Goal: Entertainment & Leisure: Consume media (video, audio)

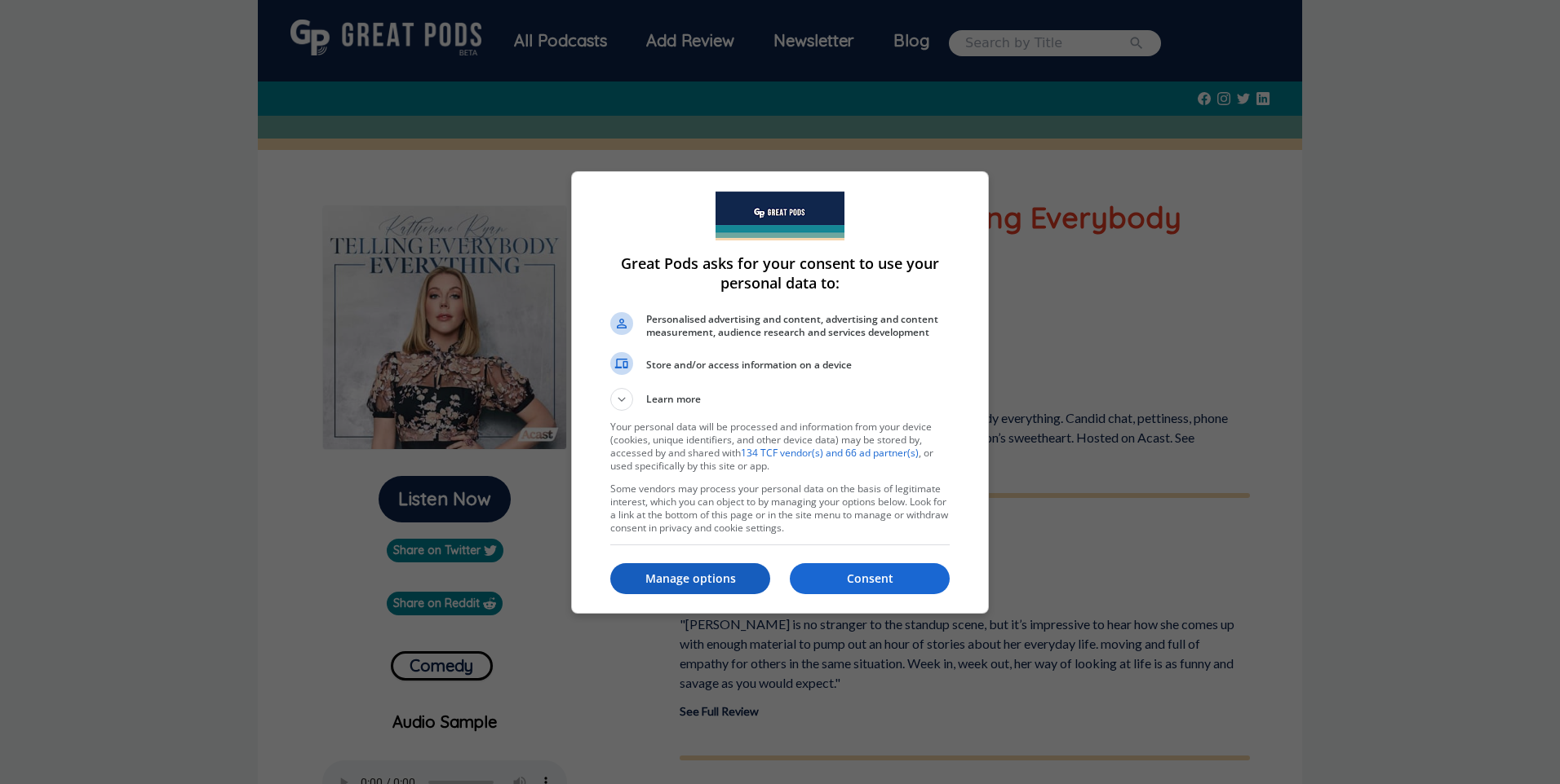
click at [720, 580] on p "Manage options" at bounding box center [690, 578] width 159 height 17
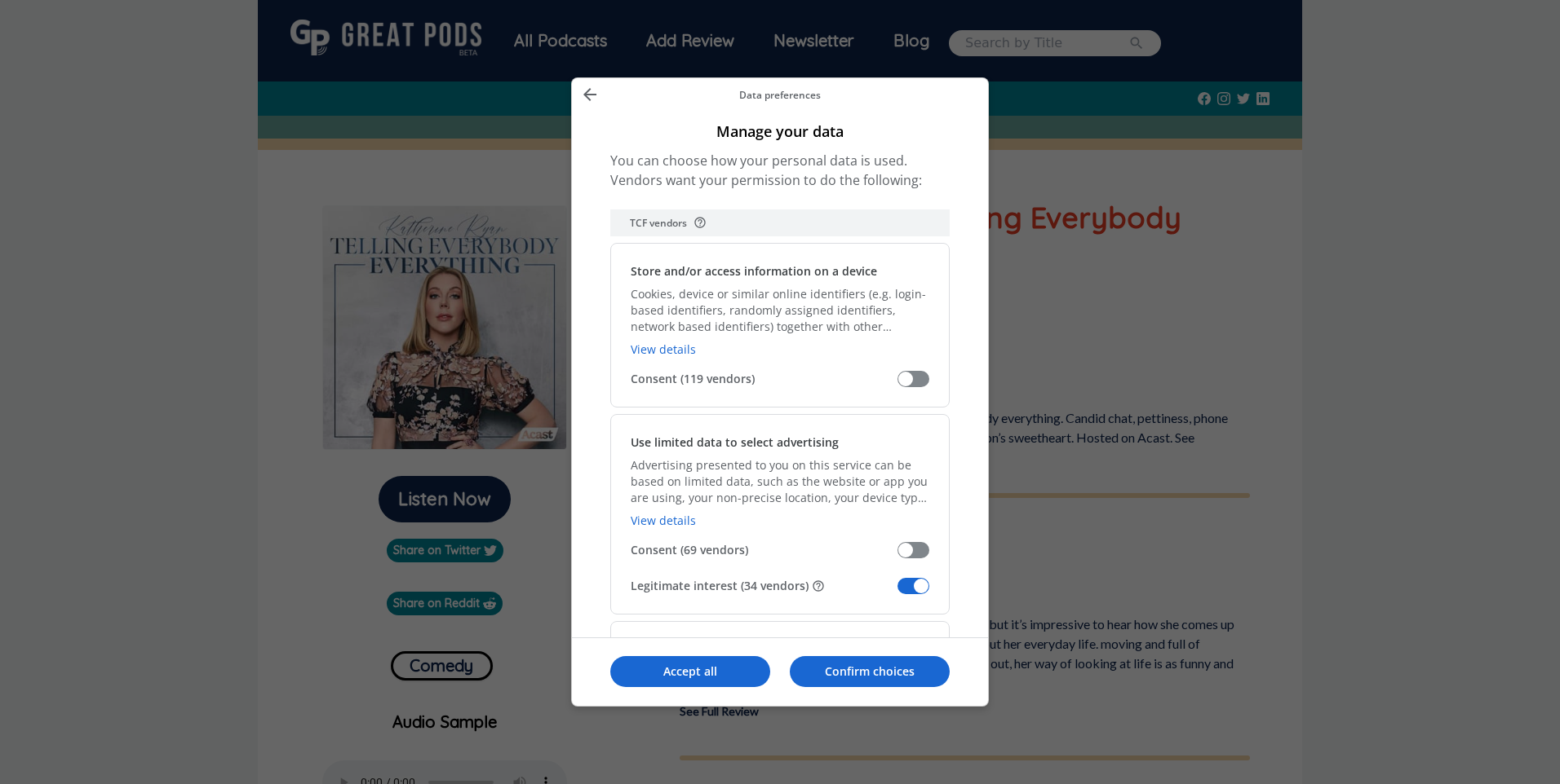
click at [919, 590] on span "Manage your data" at bounding box center [913, 586] width 32 height 17
click at [897, 592] on input "Legitimate interest (34 vendors)" at bounding box center [897, 592] width 0 height 0
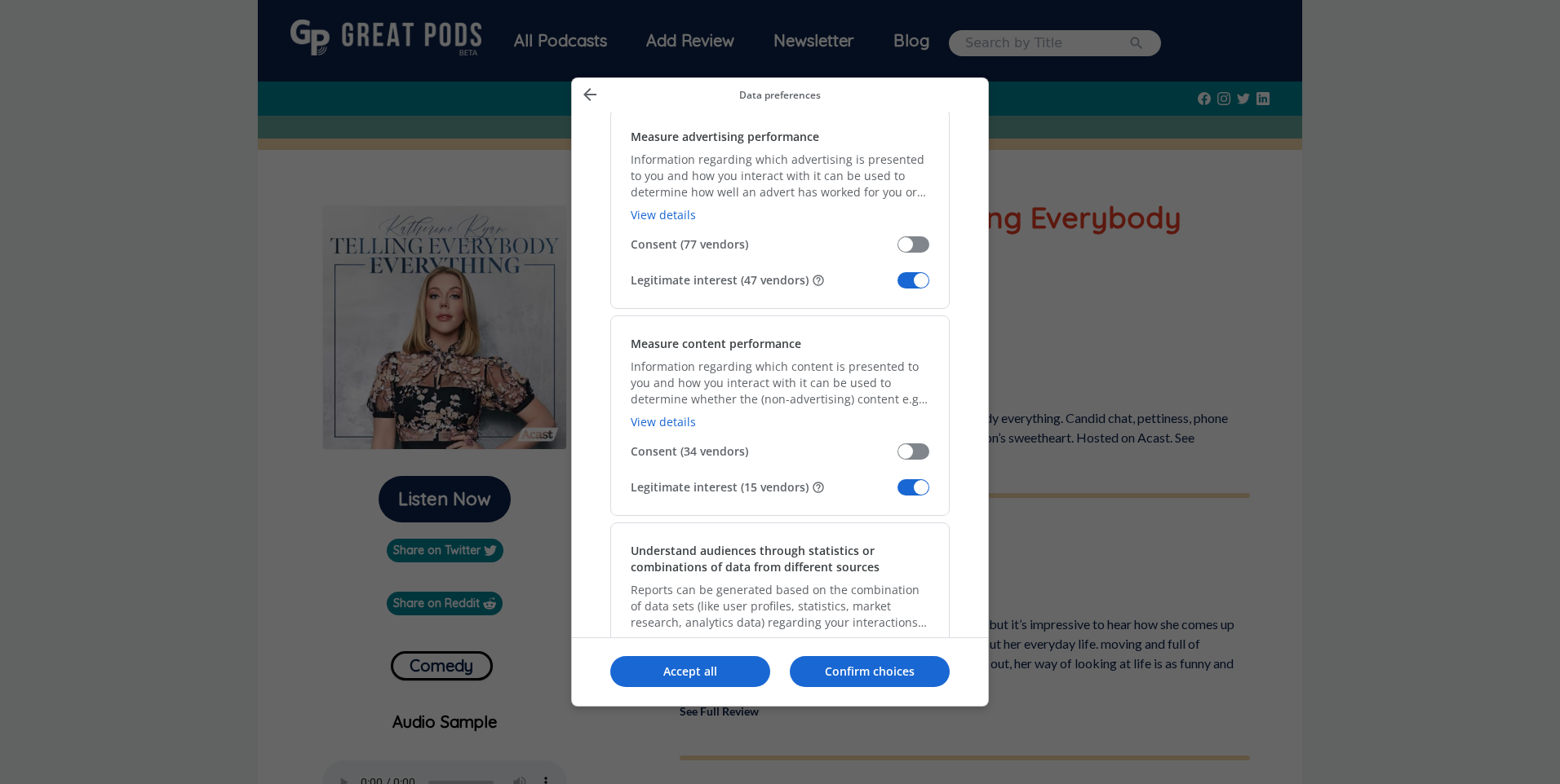
scroll to position [1223, 0]
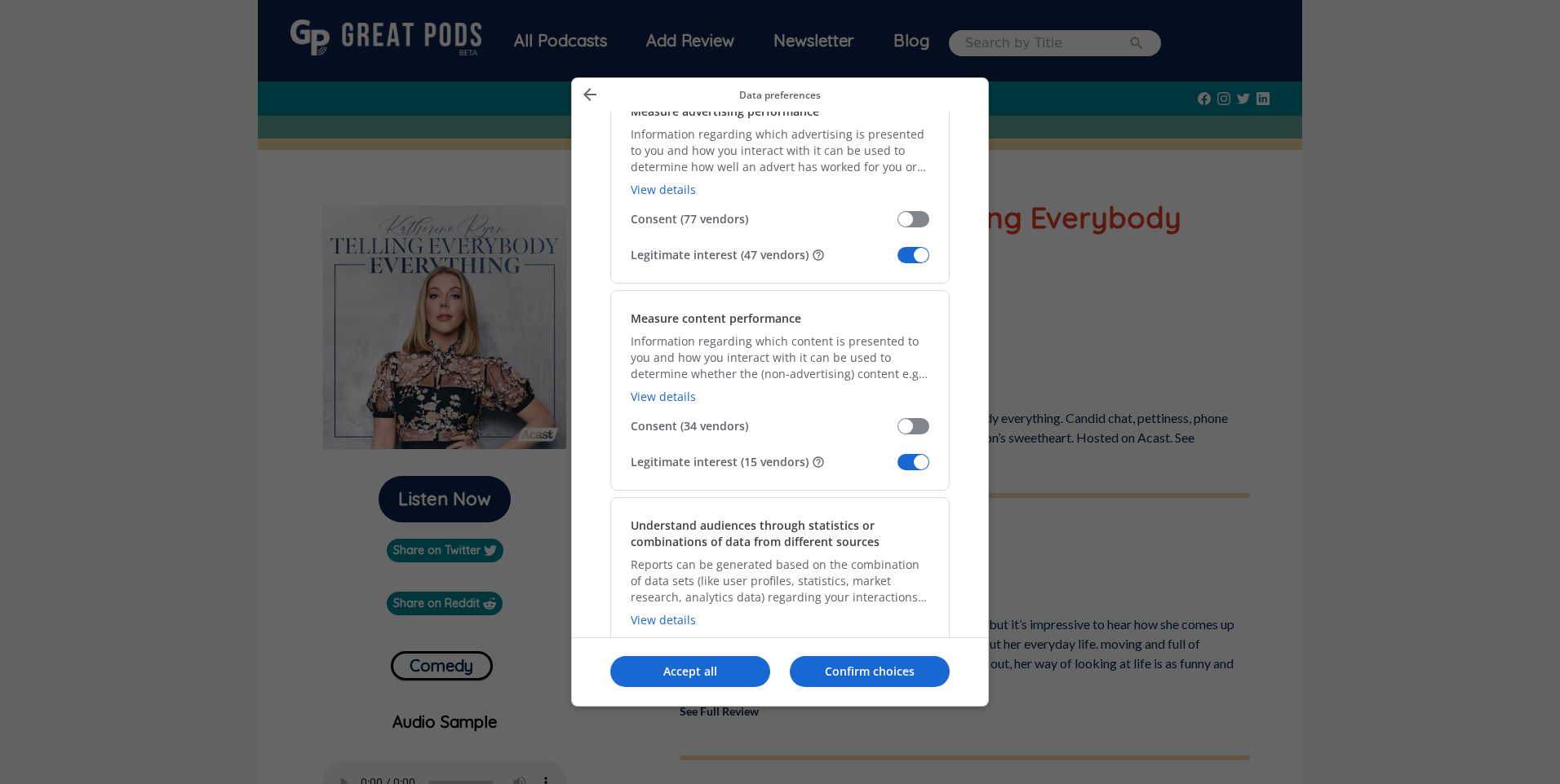
click at [904, 462] on span "Manage your data" at bounding box center [913, 461] width 32 height 17
click at [897, 468] on input "Legitimate interest (15 vendors)" at bounding box center [897, 468] width 0 height 0
click at [911, 256] on span "Manage your data" at bounding box center [913, 255] width 32 height 17
click at [897, 261] on input "Legitimate interest (47 vendors)" at bounding box center [897, 261] width 0 height 0
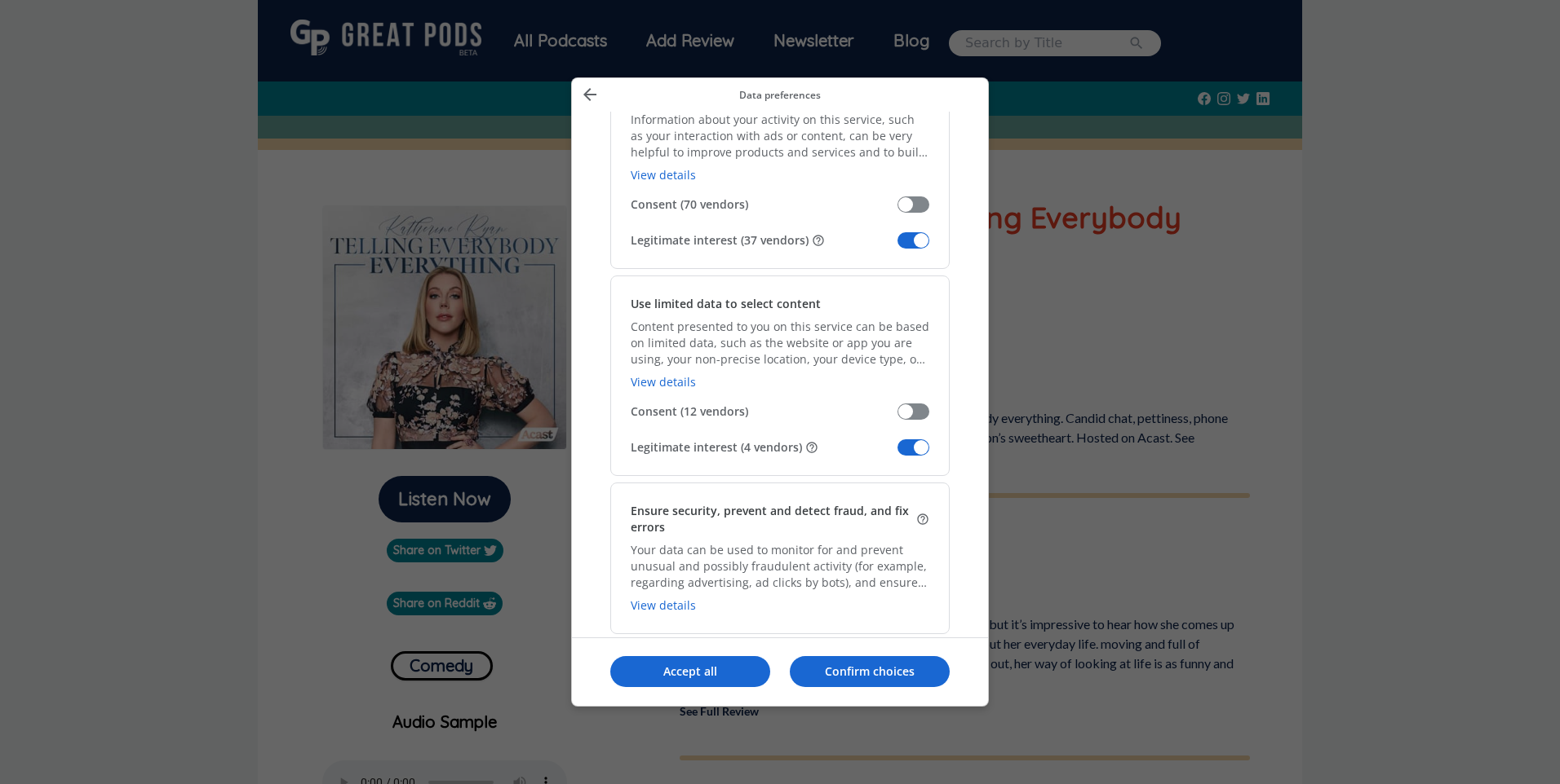
scroll to position [1712, 0]
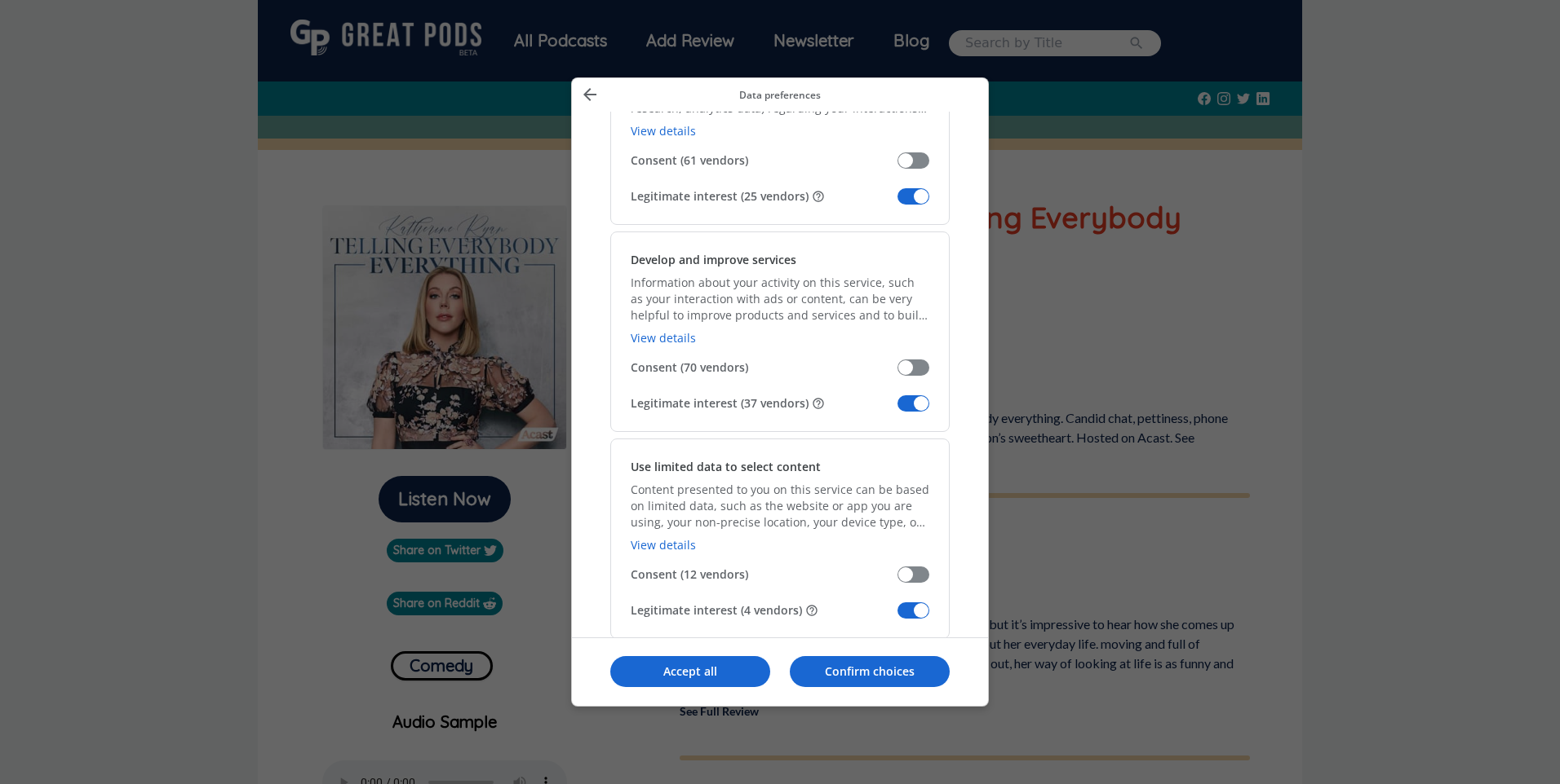
click at [916, 200] on span "Manage your data" at bounding box center [913, 196] width 32 height 17
click at [897, 202] on input "Legitimate interest (25 vendors)" at bounding box center [897, 202] width 0 height 0
click at [908, 397] on span "Manage your data" at bounding box center [913, 403] width 32 height 17
click at [897, 409] on input "Legitimate interest (37 vendors)" at bounding box center [897, 409] width 0 height 0
click at [904, 603] on span "Manage your data" at bounding box center [913, 610] width 32 height 17
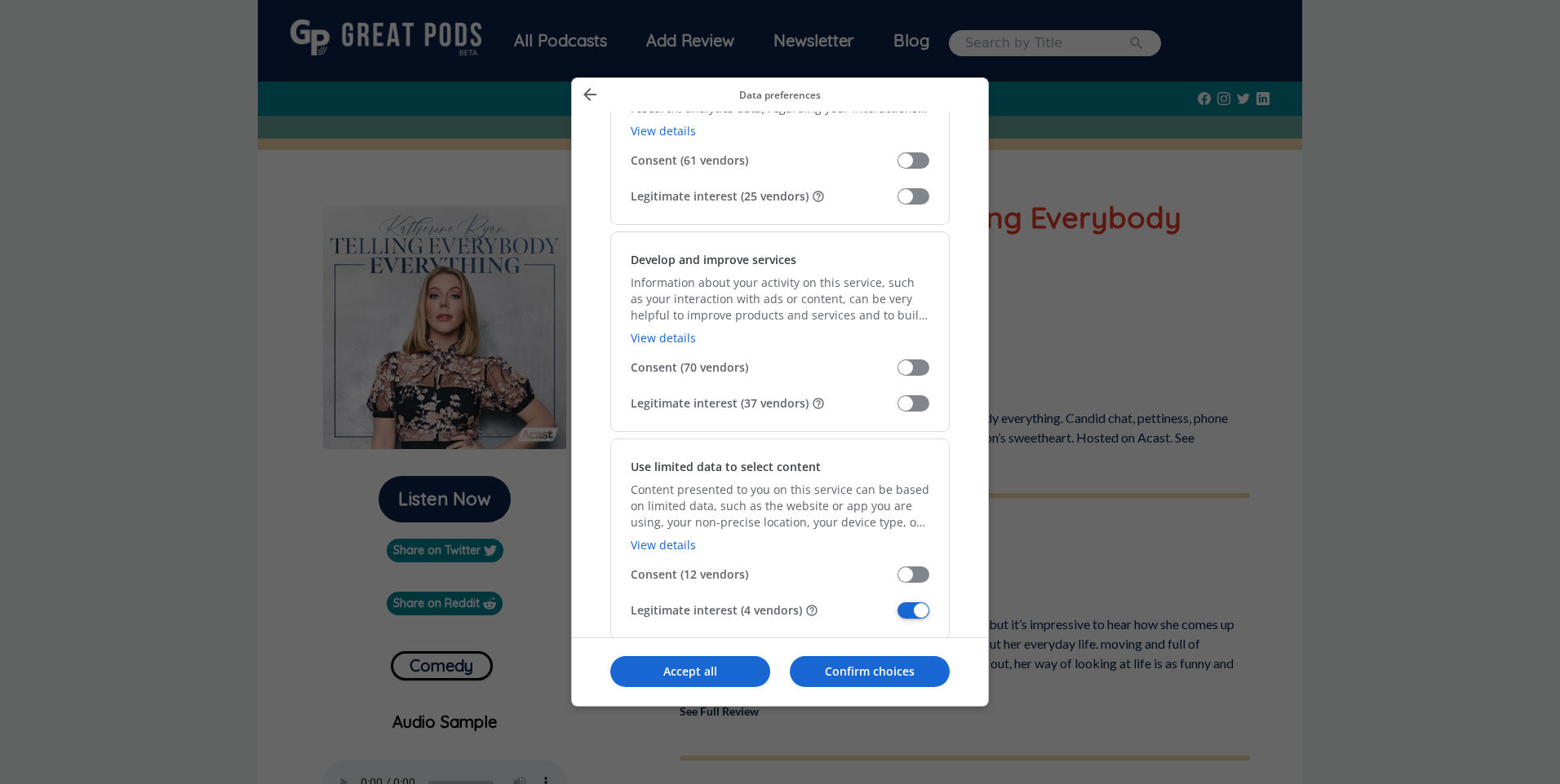
click at [897, 616] on input "Legitimate interest (4 vendors)" at bounding box center [897, 616] width 0 height 0
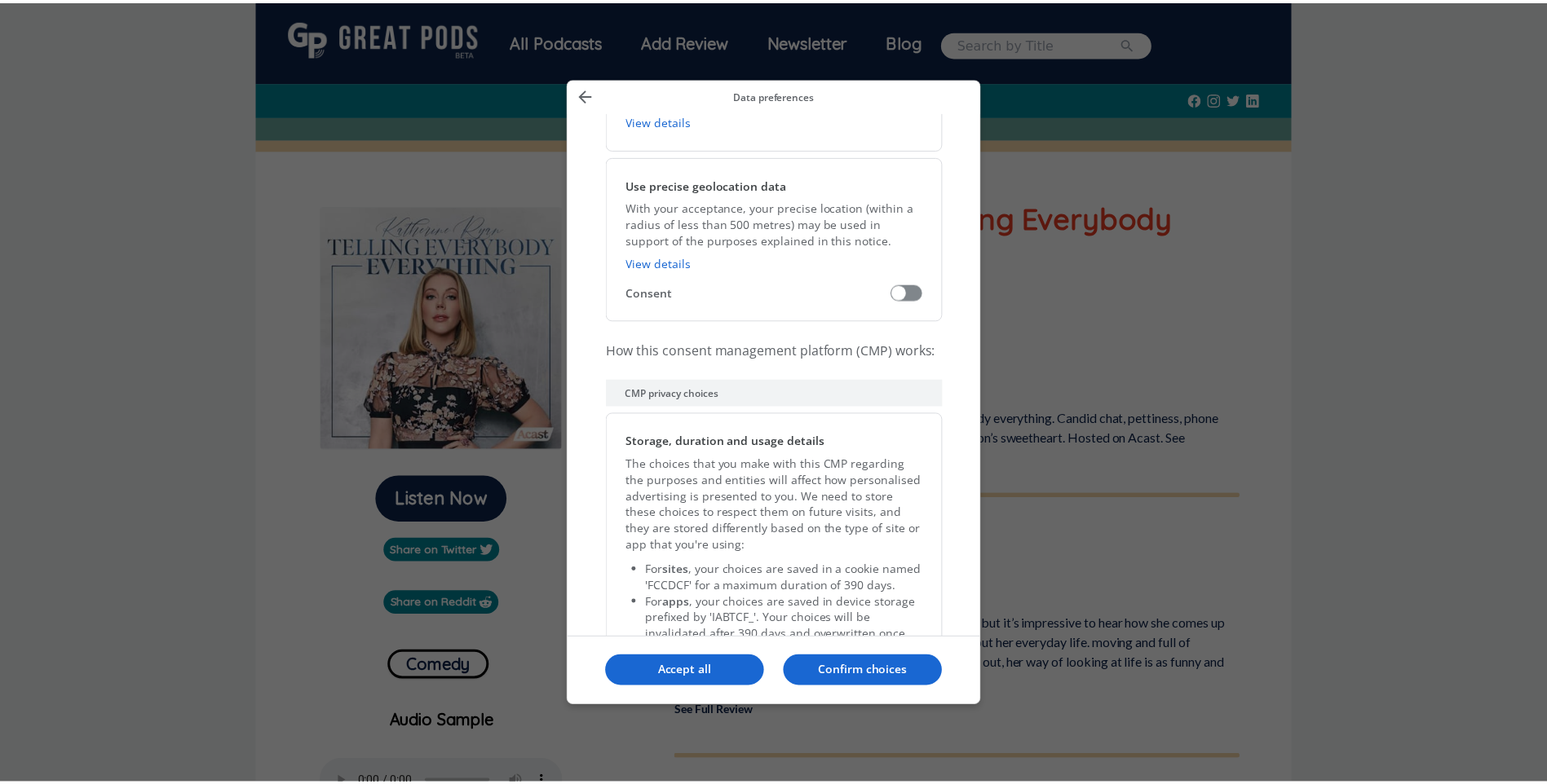
scroll to position [3261, 0]
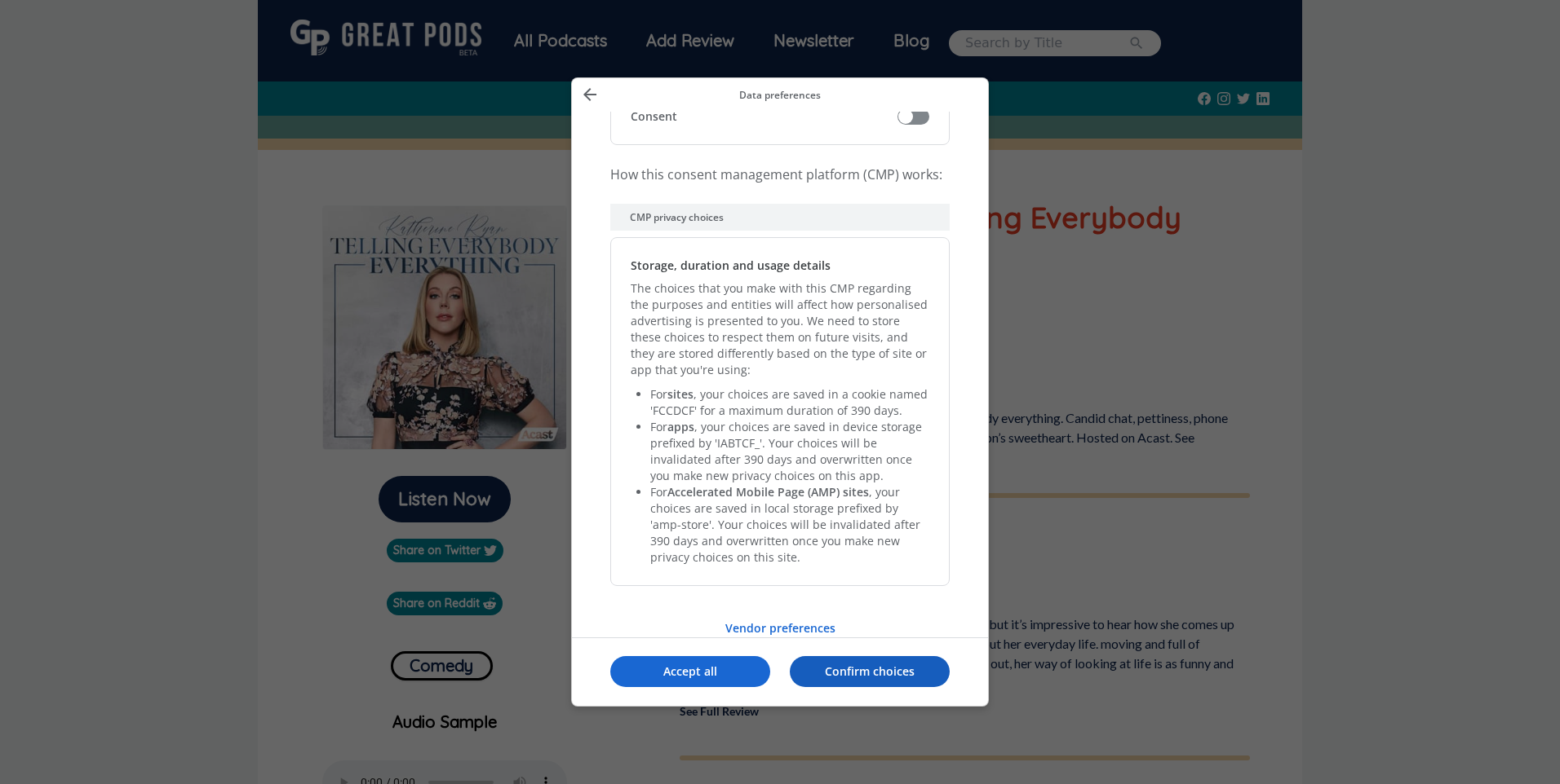
click at [828, 677] on p "Confirm choices" at bounding box center [869, 671] width 159 height 17
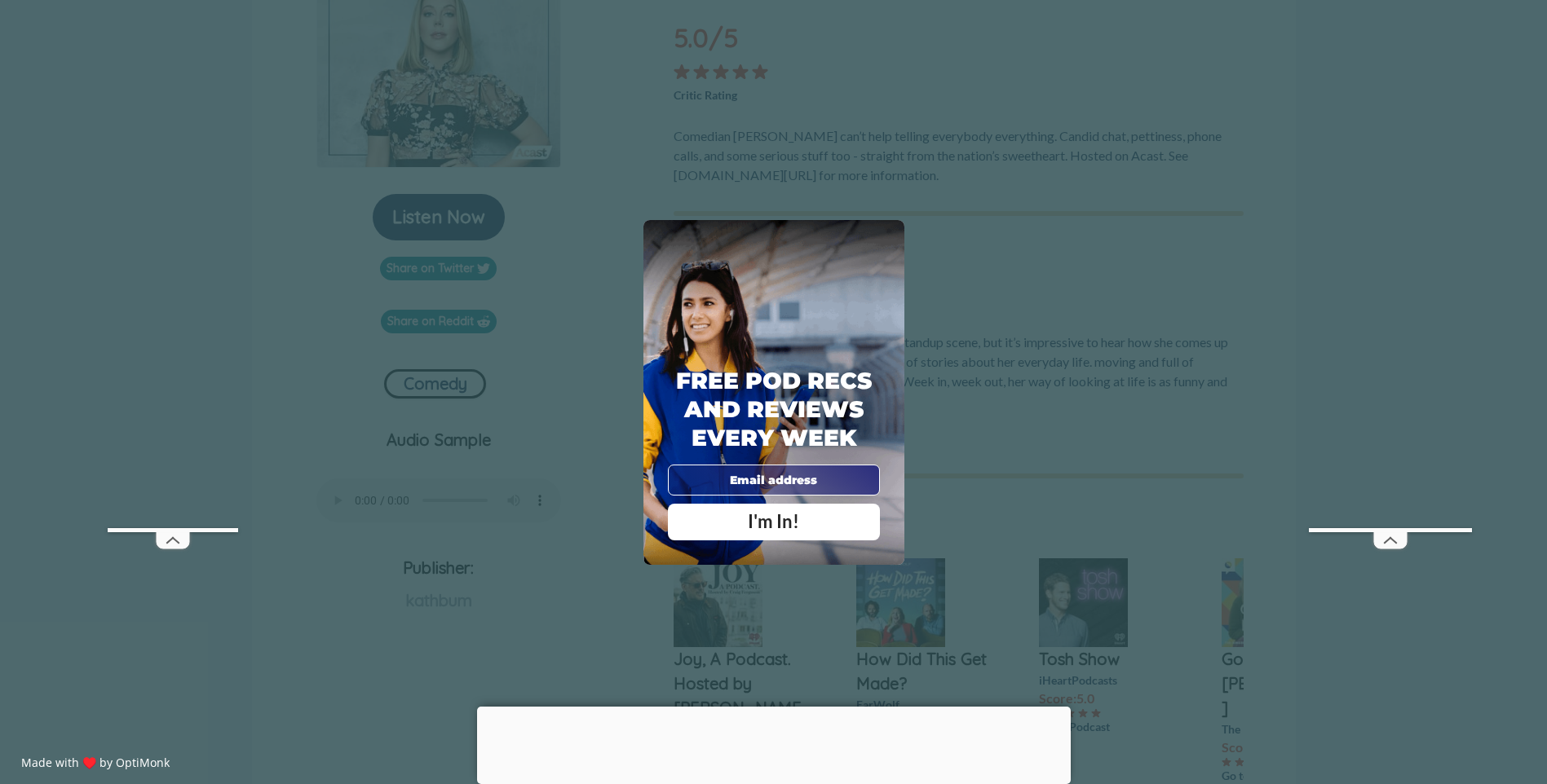
scroll to position [490, 0]
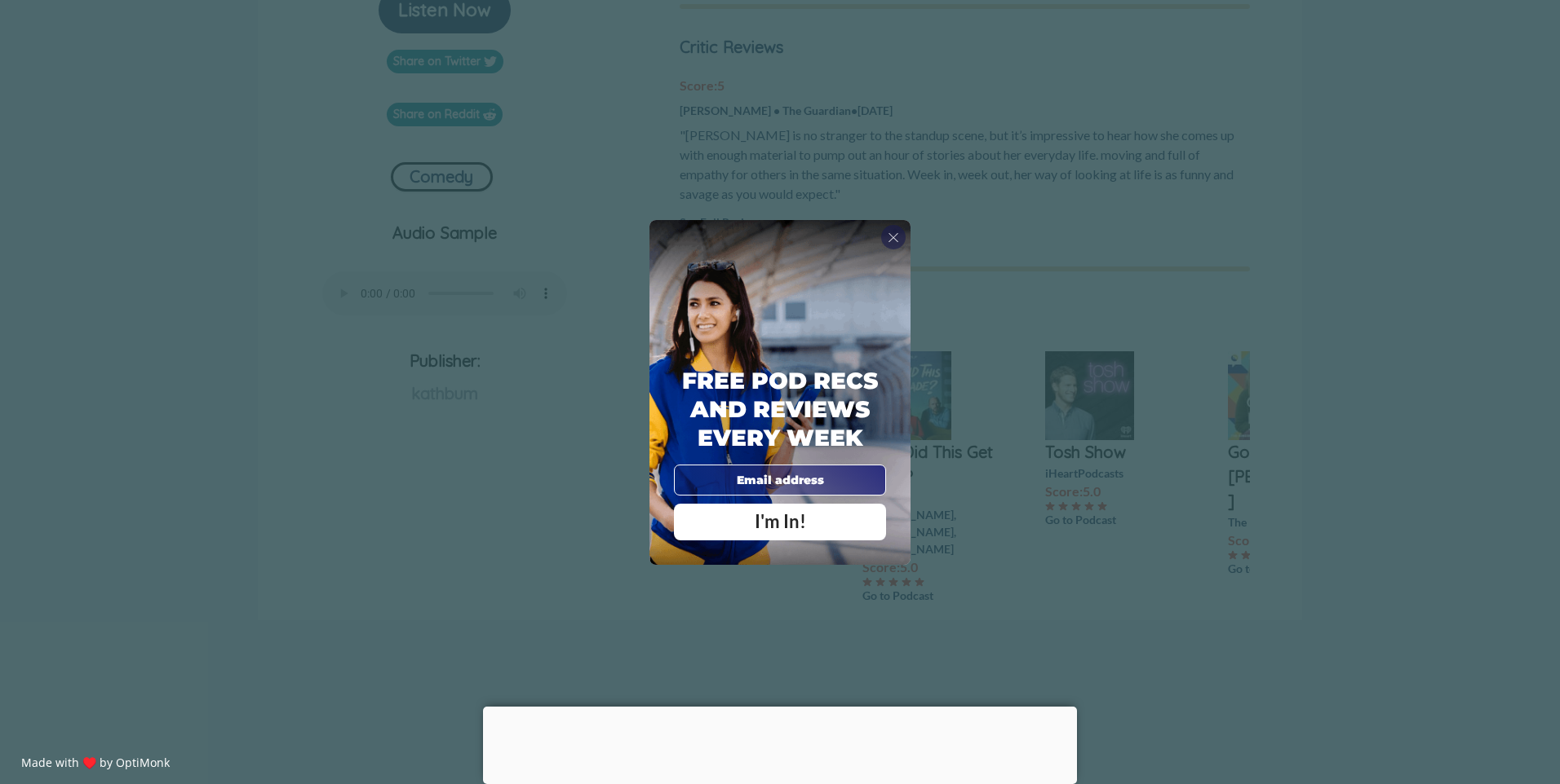
click at [589, 415] on div "X Free Pod Recs and Reviews every week I'm In! X Thanks Poddy People! See you T…" at bounding box center [780, 392] width 1560 height 784
click at [894, 236] on span "X" at bounding box center [893, 237] width 12 height 17
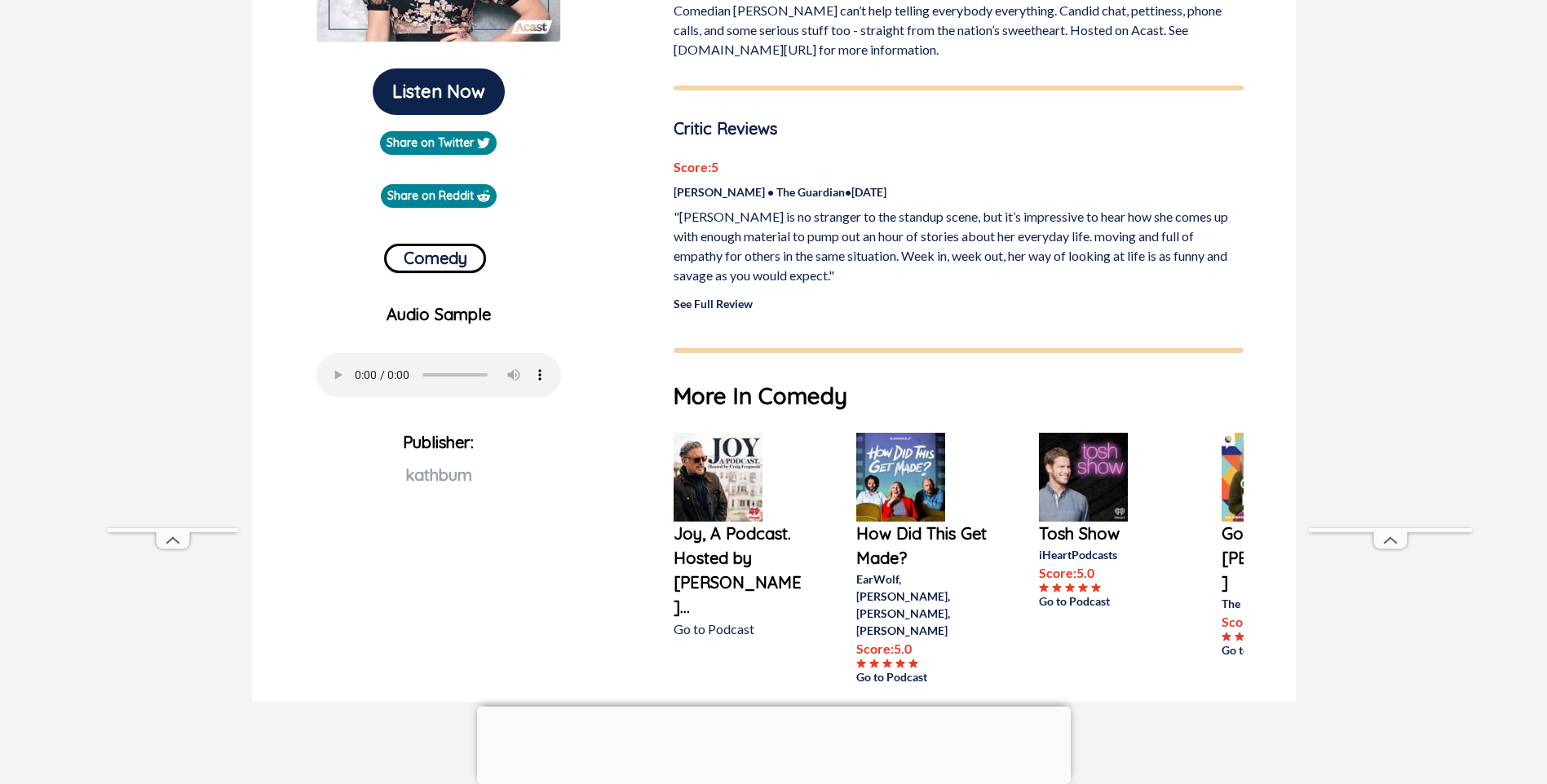
scroll to position [652, 0]
